Goal: Information Seeking & Learning: Learn about a topic

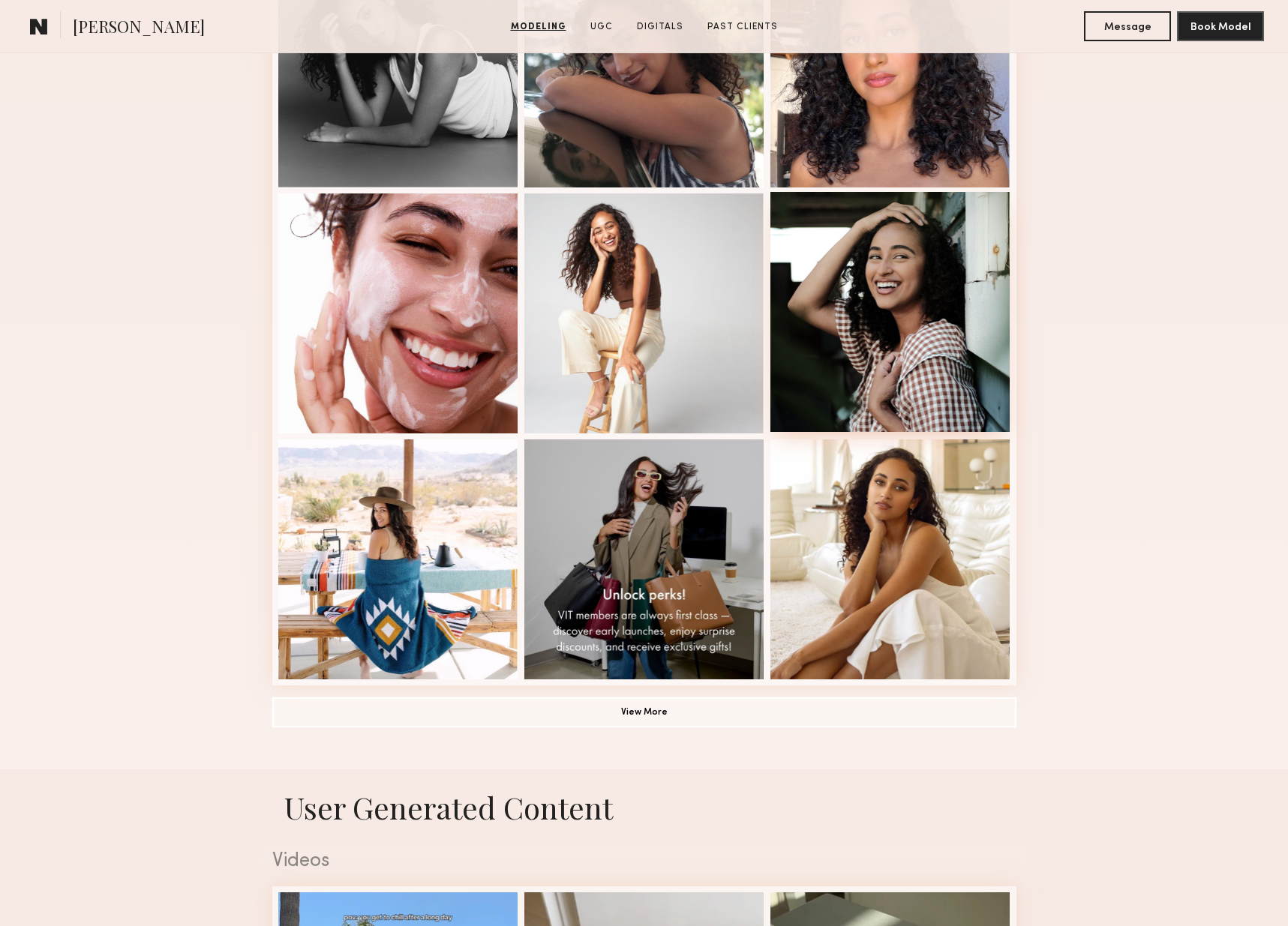
scroll to position [743, 0]
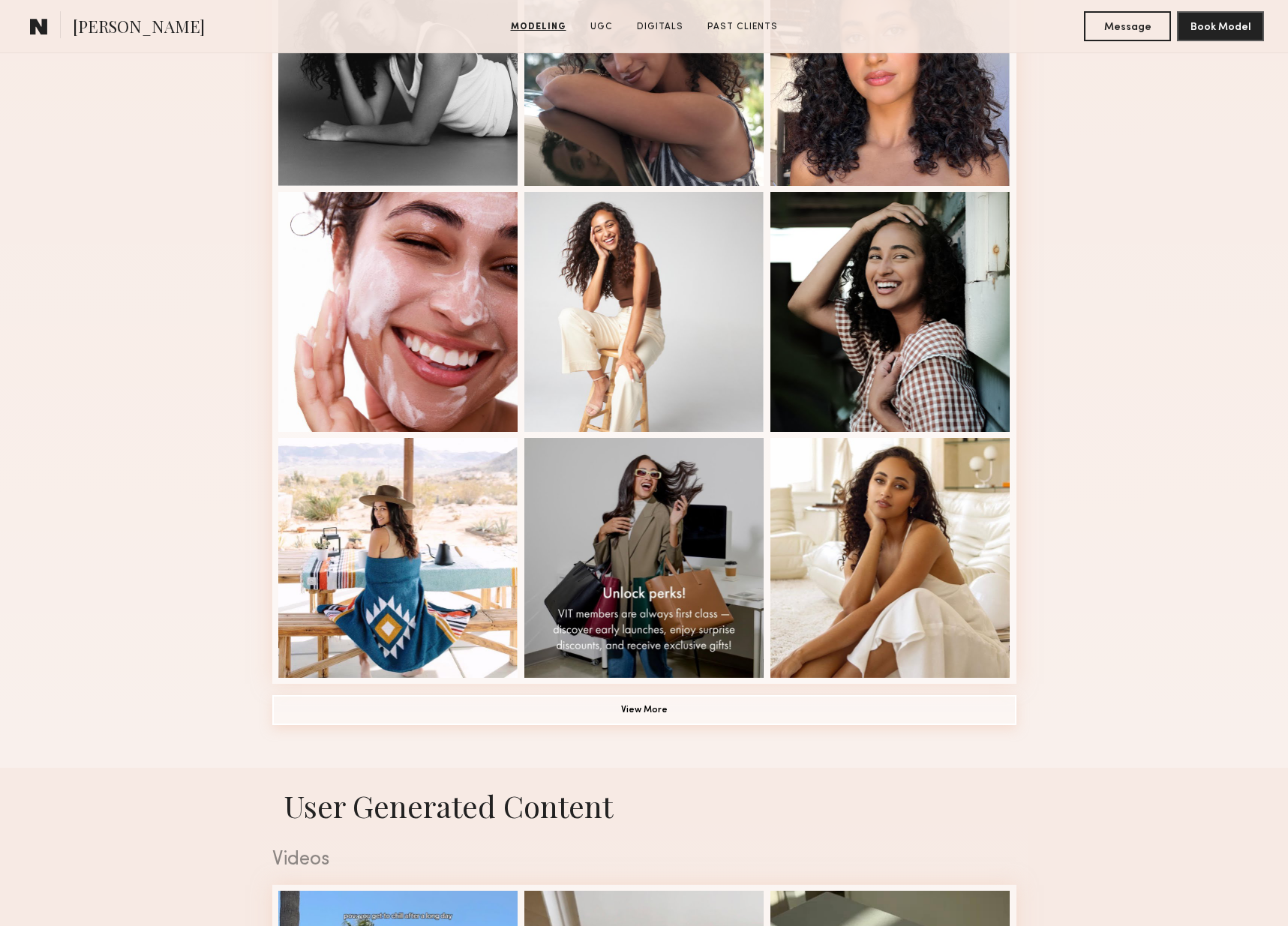
click at [648, 708] on button "View More" at bounding box center [644, 709] width 744 height 30
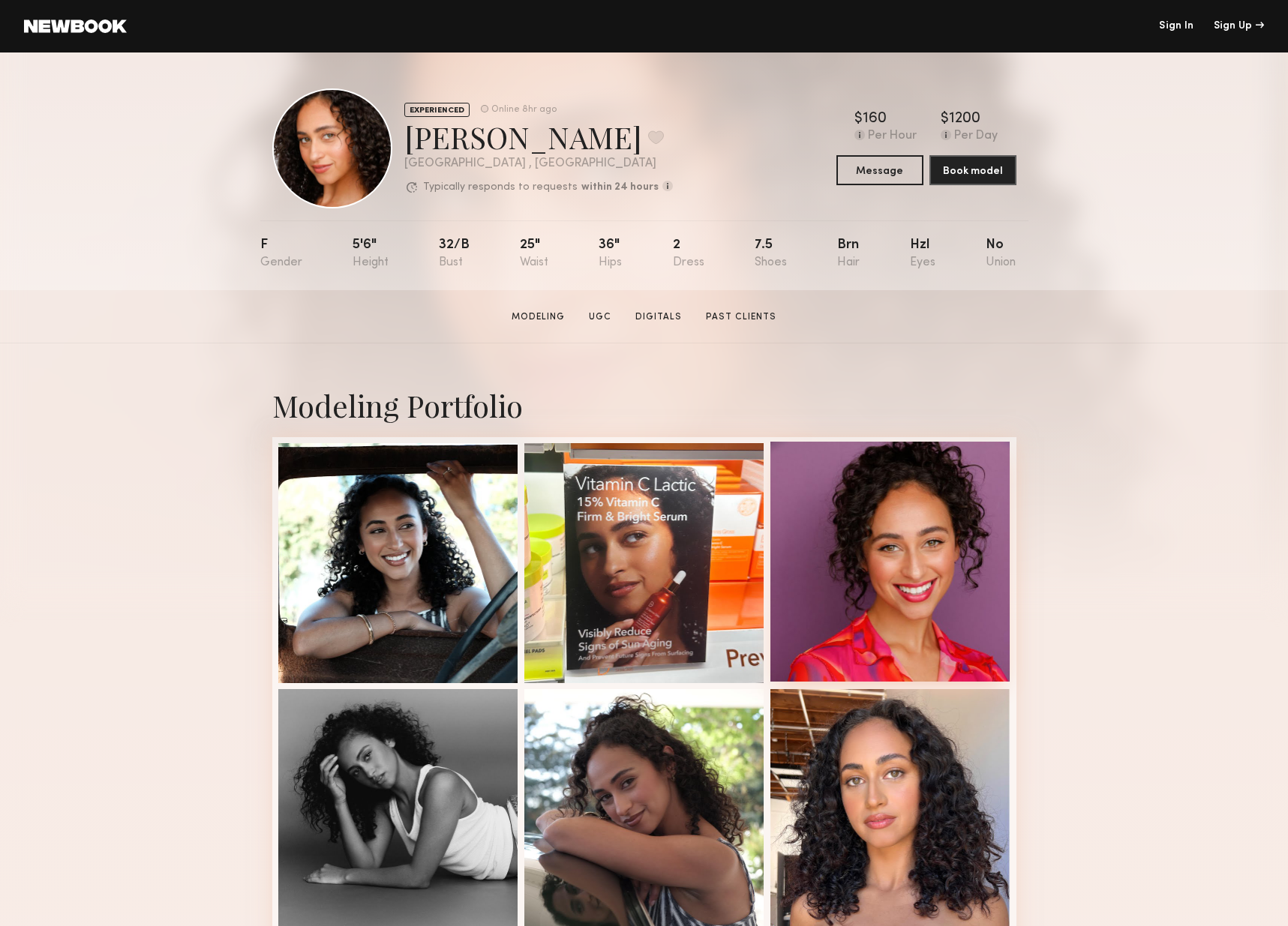
scroll to position [0, 0]
